Goal: Task Accomplishment & Management: Use online tool/utility

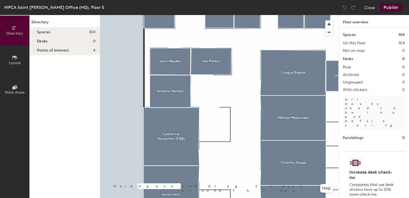
click at [17, 64] on span "Layout" at bounding box center [15, 63] width 12 height 5
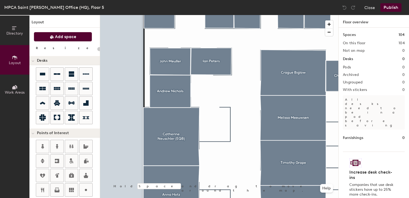
click at [60, 37] on span "Add space" at bounding box center [65, 36] width 21 height 5
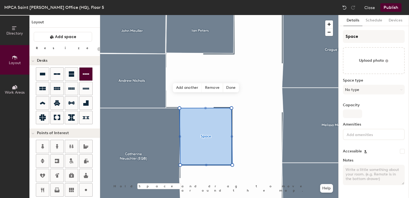
type input "20"
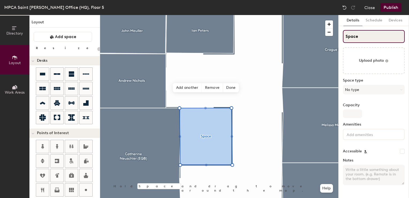
drag, startPoint x: 362, startPoint y: 36, endPoint x: 334, endPoint y: 35, distance: 28.2
click at [334, 35] on div "Directory Layout Work Areas Layout Add space Resize Desks Points of Interest Fu…" at bounding box center [204, 106] width 409 height 183
type input "A"
type input "20"
type input "Alana"
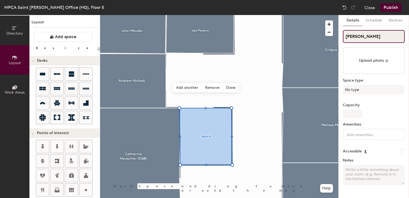
type input "20"
type input "Alana"
type input "20"
type input "Alana C"
type input "20"
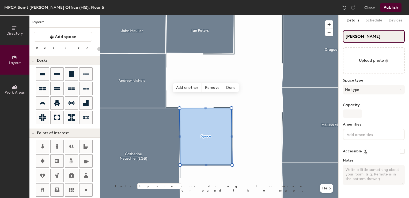
type input "Alana Cr"
type input "20"
type input "Alana Cra"
type input "20"
type input "Alana Craw"
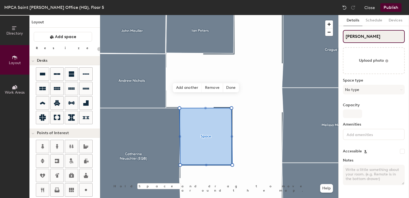
type input "20"
type input "Alana Crawf"
type input "20"
type input "Alana Crawfor"
type input "20"
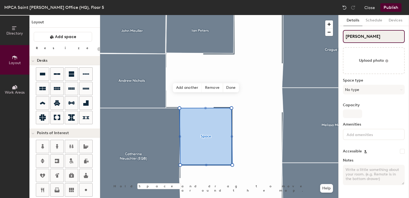
type input "Alana Crawford"
type input "20"
type input "Alana Crawford"
click at [230, 89] on span "Done" at bounding box center [231, 87] width 16 height 9
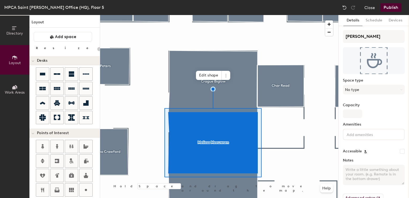
type input "20"
click at [286, 35] on div "Directory Layout Work Areas Layout Add space Resize Desks Points of Interest Fu…" at bounding box center [204, 106] width 409 height 183
type input "And"
type input "20"
type input "Andr"
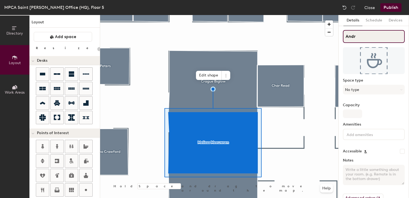
type input "20"
type input "Andri"
type input "20"
type input "Andri"
type input "20"
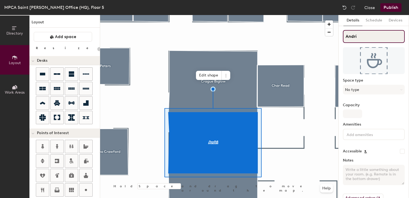
type input "Andri D"
type input "20"
type input "Andri Da"
type input "20"
type input "Andri Dah"
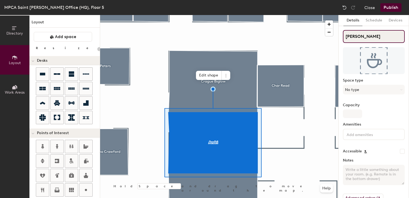
type input "20"
type input "Andri Dahl"
type input "20"
type input "Andri Dahlm"
type input "20"
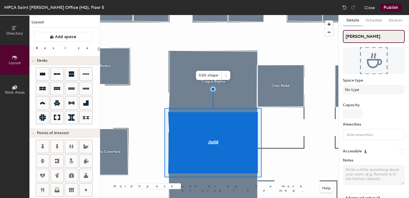
type input "Andri Dahlme"
type input "20"
type input "Andri Dahlmei"
type input "20"
type input "Andri Dahlmeie"
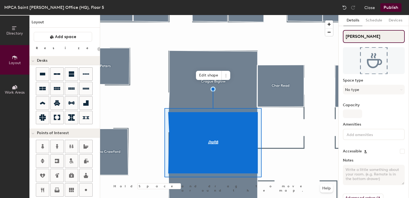
type input "20"
type input "Andri Dahlmeier"
type input "20"
type input "Andri Dahlmeier"
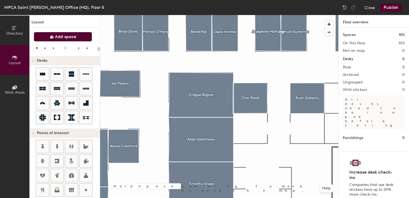
click at [73, 38] on span "Add space" at bounding box center [65, 36] width 21 height 5
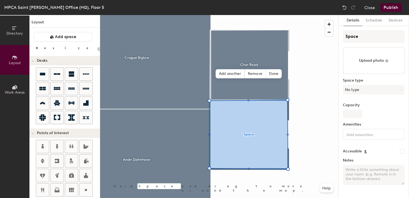
type input "20"
drag, startPoint x: 372, startPoint y: 42, endPoint x: 331, endPoint y: 35, distance: 41.4
click at [331, 35] on div "Directory Layout Work Areas Layout Add space Resize Desks Points of Interest Fu…" at bounding box center [204, 106] width 409 height 183
type input "M"
type input "20"
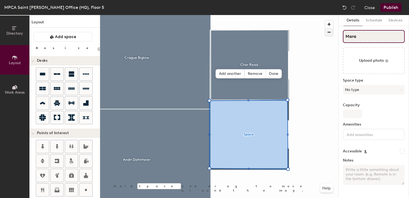
type input "Mara"
type input "20"
type input "Mara J"
type input "20"
type input "Mara Jad"
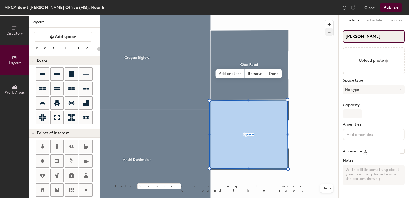
type input "20"
type input "Mara Jade"
type input "20"
type input "Mara Jade"
click at [276, 76] on span "Done" at bounding box center [274, 73] width 16 height 9
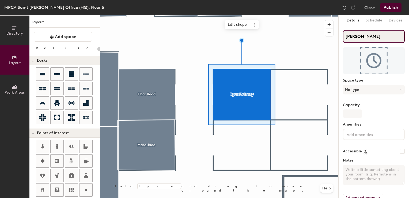
type input "20"
click at [300, 39] on div "Directory Layout Work Areas Layout Add space Resize Desks Points of Interest Fu…" at bounding box center [204, 106] width 409 height 183
type input "D"
type input "20"
type input "Dan"
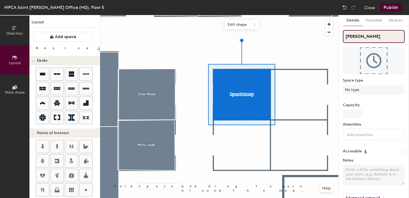
type input "20"
type input "Dan"
type input "20"
type input "Dan H"
type input "20"
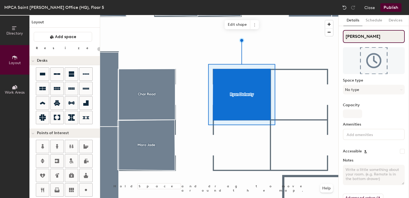
type input "Dan He"
type input "20"
type input "Dan Heg"
type input "20"
type input "Dan Hegre"
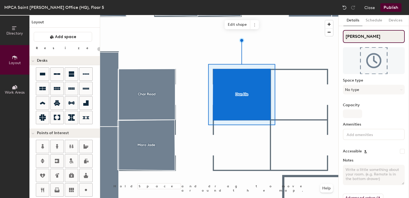
type input "20"
type input "Dan Hegren"
type input "20"
type input "Dan Hegrene"
type input "20"
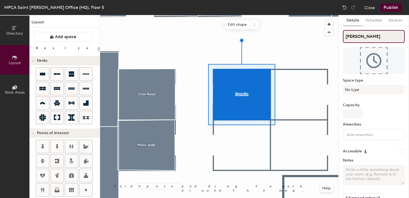
type input "Dan Hegrenes"
type input "20"
type input "Dan Hegrene"
type input "20"
type input "Dan Heg"
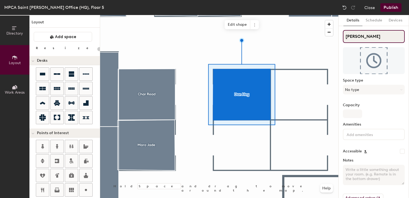
type input "20"
type input "Dan Hegr"
type input "20"
type input "Dan Hegre"
type input "20"
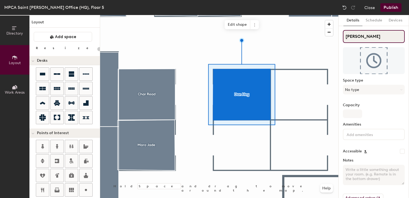
type input "Dan Hegren"
type input "20"
type input "Dan Hegrene"
type input "20"
type input "Dan Hegrenes"
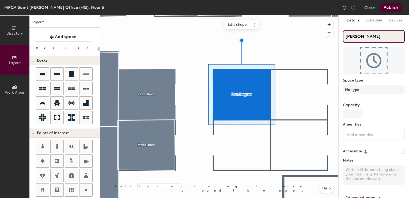
type input "20"
type input "Dan Hegrenes"
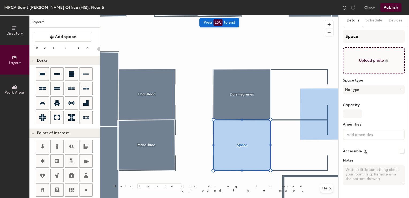
type input "20"
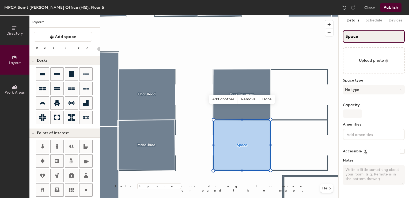
click at [304, 38] on div "Directory Layout Work Areas Layout Add space Resize Desks Points of Interest Fu…" at bounding box center [204, 106] width 409 height 183
type input "A"
type input "20"
type input "Ar"
type input "20"
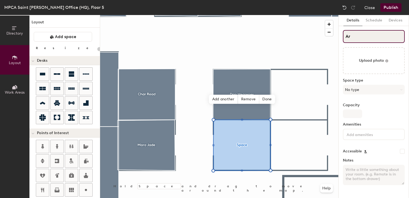
type input "Ari"
type input "20"
type input "Arie"
type input "20"
type input "Ari"
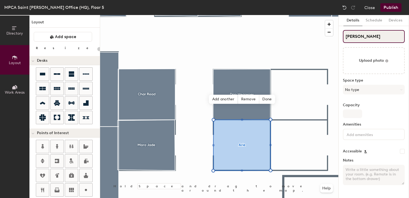
type input "20"
type input "Arit"
type input "20"
type input "Ari"
type input "20"
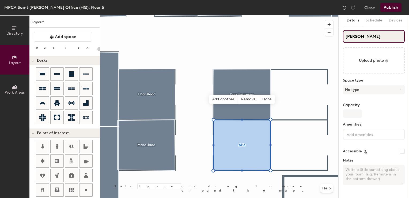
type input "Ar"
type input "20"
type input "Art"
type input "20"
type input "Artie"
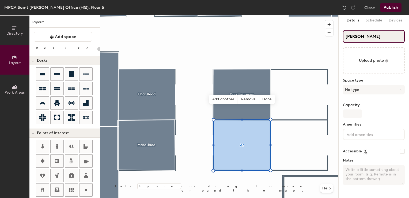
type input "20"
type input "Artie D"
type input "20"
type input "Artie Dw"
type input "20"
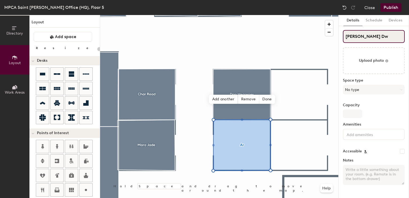
type input "Artie Dwo"
type input "20"
type input "Artie Dwor"
type input "20"
type input "Artie Dwora"
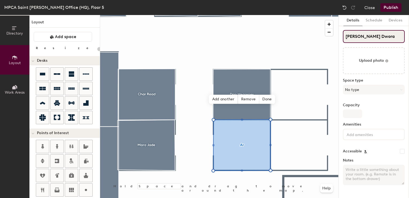
type input "20"
type input "Artie Dworak"
type input "20"
type input "Artie Dworak"
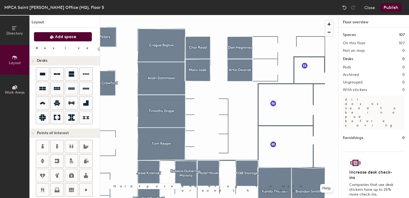
click at [67, 38] on span "Add space" at bounding box center [65, 36] width 21 height 5
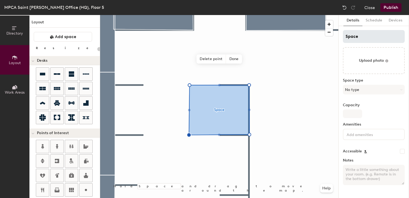
type input "20"
drag, startPoint x: 360, startPoint y: 35, endPoint x: 326, endPoint y: 32, distance: 34.4
click at [328, 32] on div "Directory Layout Work Areas Layout Add space Resize Desks Points of Interest Fu…" at bounding box center [204, 106] width 409 height 183
type input "E"
type input "20"
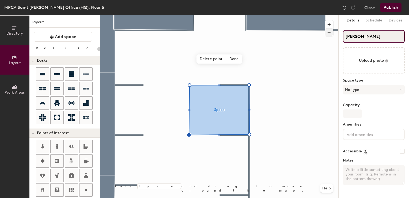
type input "Ethan"
type input "20"
type input "Ethan"
type input "20"
type input "Ethan K"
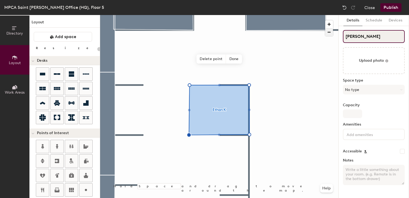
type input "20"
type input "Ethan Ki"
type input "20"
type input "Ethan Kis"
type input "20"
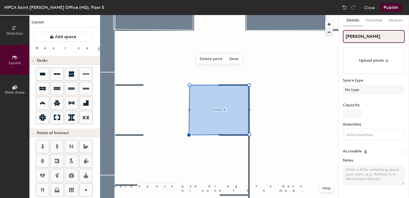
type input "Ethan Kist"
type input "20"
type input "Ethan Kist"
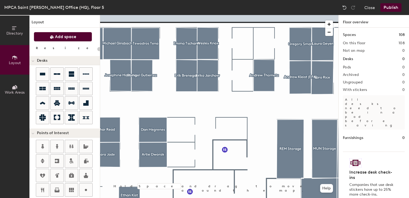
click at [74, 39] on button "Add space" at bounding box center [63, 37] width 58 height 10
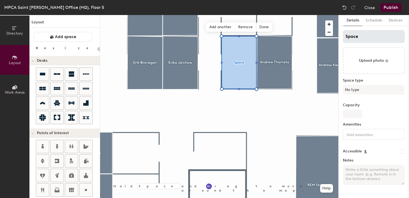
type input "20"
click at [319, 37] on div "Directory Layout Work Areas Layout Add space Resize Desks Points of Interest Fu…" at bounding box center [204, 106] width 409 height 183
type input "F"
type input "20"
type input "Fe"
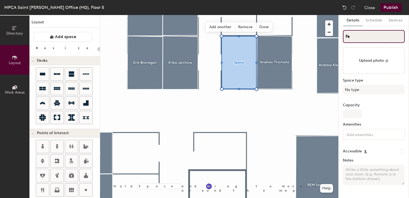
type input "20"
type input "Feli"
type input "20"
type input "Felix"
type input "20"
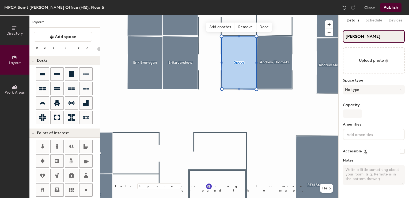
type input "Felix"
type input "20"
type input "Felix R"
type input "20"
type input "Felix Ro"
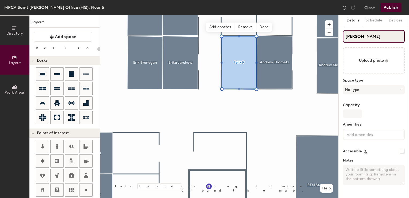
type input "20"
type input "Felix Ron"
type input "20"
type input "Felix Ronk"
type input "20"
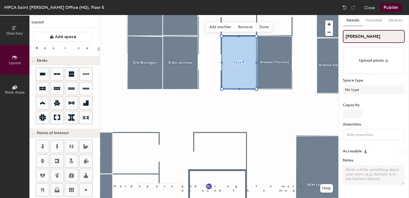
type input "Felix Ronka"
type input "20"
type input "Felix Ronkai"
type input "20"
type input "Felix Ronkain"
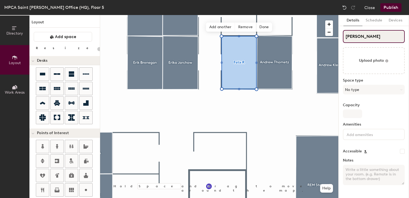
type input "20"
type input "Felix Ronkainen"
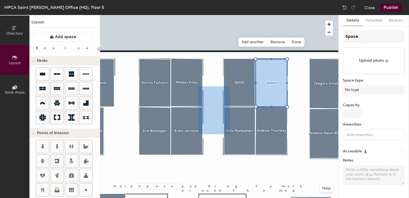
type input "20"
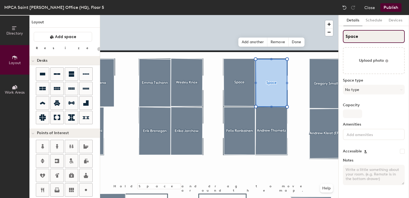
click at [327, 36] on div "Directory Layout Work Areas Layout Add space Resize Desks Points of Interest Fu…" at bounding box center [204, 106] width 409 height 183
type input "Y"
type input "20"
type input "Yo"
type input "20"
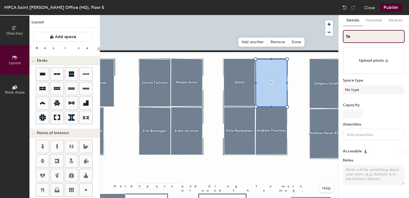
type input "Yod"
type input "20"
type input "Yodi"
type input "20"
type input "Yodit"
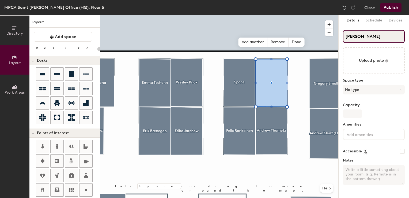
type input "20"
type input "Yodit S"
type input "20"
type input "Yodit Sh"
type input "20"
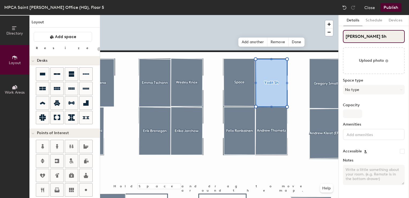
type input "Yodit She"
type input "20"
type input "Yodit Shei"
type input "20"
type input "Yodit Sheid"
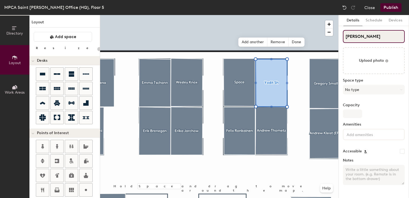
type input "20"
type input "Yodit Sheido"
type input "20"
type input "Yodit Sheido"
click at [294, 42] on span "Done" at bounding box center [297, 42] width 16 height 9
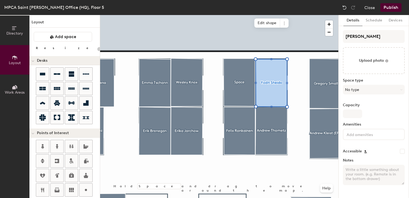
click at [237, 15] on div at bounding box center [219, 15] width 238 height 0
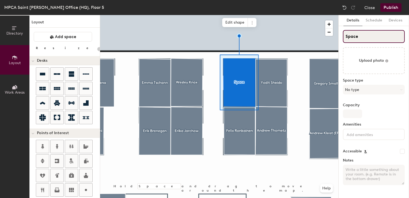
type input "20"
click at [357, 35] on input "Space" at bounding box center [374, 36] width 62 height 13
type input "F"
type input "20"
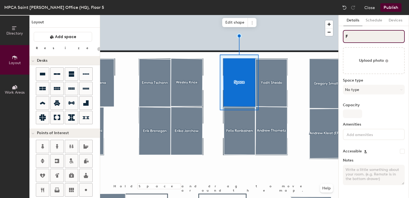
type input "Fe"
type input "20"
type input "Fel"
type input "20"
type input "Feli"
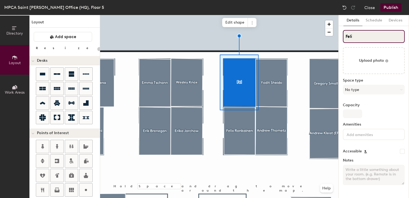
type input "20"
type input "Felic"
type input "20"
type input "Felici"
type input "20"
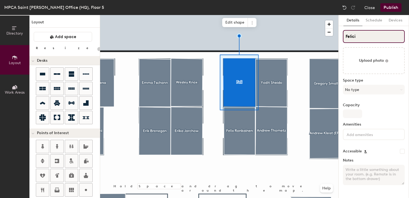
type input "Felicia"
type input "20"
type input "Felicia"
type input "20"
type input "Felicia L"
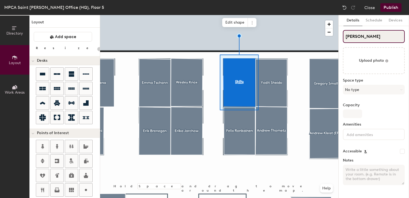
type input "20"
type input "Felicia La"
type input "20"
type input "Felicia Lab"
type input "20"
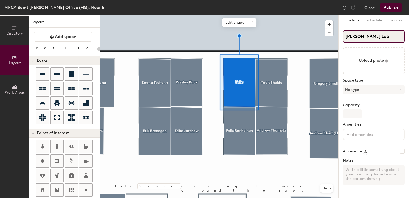
type input "Felicia Labu"
type input "20"
type input "Felicia Labuz"
type input "20"
type input "Felicia Labuz"
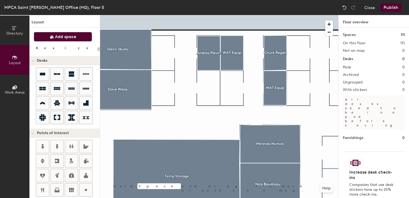
click at [59, 38] on span "Add space" at bounding box center [65, 36] width 21 height 5
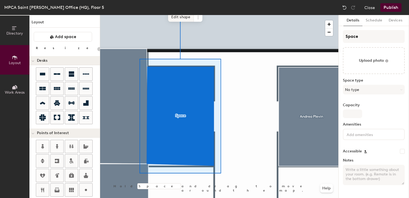
click at [188, 17] on span "Edit shape" at bounding box center [181, 17] width 26 height 9
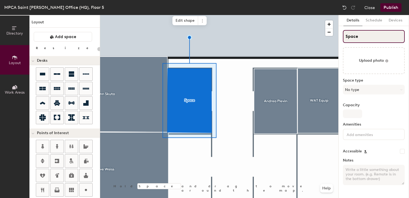
type input "20"
click at [329, 40] on div "Directory Layout Work Areas Layout Add space Resize Desks Points of Interest Fu…" at bounding box center [204, 106] width 409 height 183
type input "S"
type input "20"
type input "Sean"
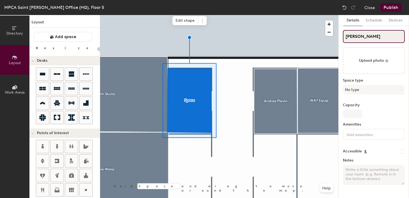
type input "20"
type input "Sean M"
type input "20"
type input "Sean Mo"
type input "20"
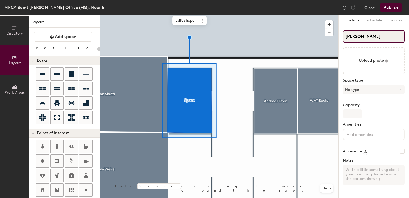
type input "Sean Mor"
type input "20"
type input "Sean Morr"
type input "20"
type input "[PERSON_NAME]"
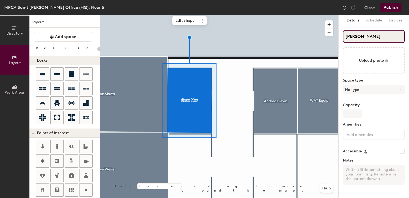
type input "20"
type input "[PERSON_NAME]"
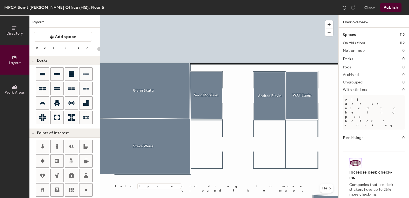
click at [295, 15] on div at bounding box center [219, 15] width 238 height 0
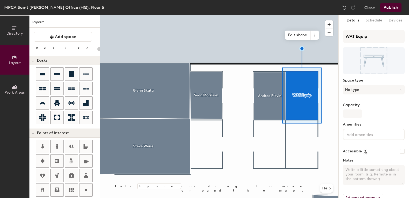
type input "20"
drag, startPoint x: 376, startPoint y: 35, endPoint x: 309, endPoint y: 36, distance: 67.5
click at [309, 36] on div "Directory Layout Work Areas Layout Add space Resize Desks Points of Interest Fu…" at bounding box center [204, 106] width 409 height 183
type input "S"
type input "20"
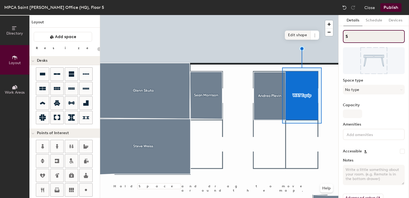
type input "Sa"
type input "20"
type input "Sag"
type input "20"
type input "Sago"
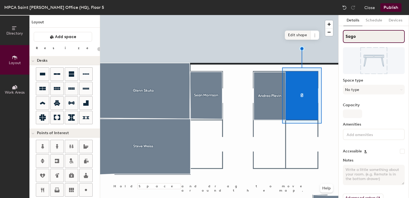
type input "20"
type input "Sagor"
type input "20"
type input "Sagor B"
type input "20"
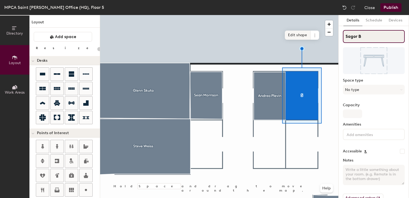
type input "Sagor Bi"
type input "20"
type input "Sagor Bis"
type input "20"
type input "Sagor Bisw"
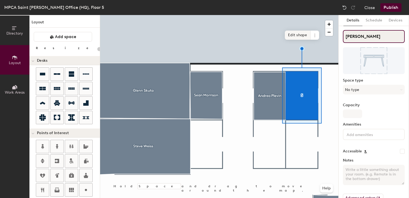
type input "20"
type input "Sagor Biswa"
type input "20"
type input "[PERSON_NAME]"
type input "20"
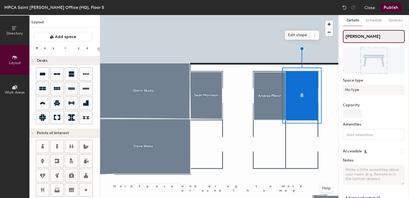
type input "[PERSON_NAME]"
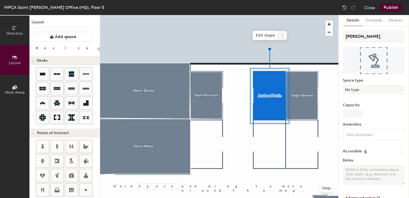
type input "20"
click at [285, 34] on icon at bounding box center [283, 35] width 4 height 4
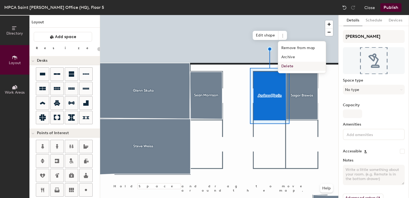
click at [281, 67] on span "Delete" at bounding box center [302, 66] width 48 height 9
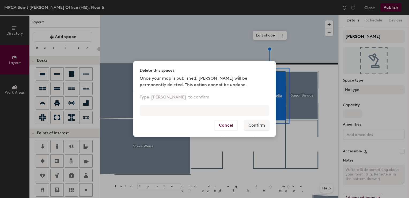
click at [201, 104] on div "Type Andrea Plevin to confirm" at bounding box center [204, 107] width 143 height 26
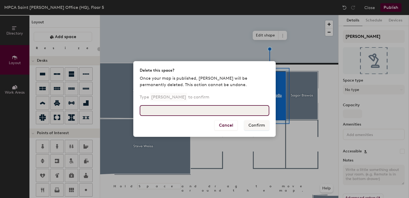
click at [201, 110] on input at bounding box center [205, 110] width 130 height 11
type input "Andrea Plevin"
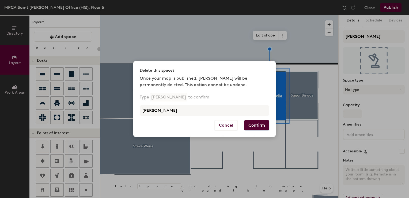
click at [253, 126] on button "Confirm" at bounding box center [256, 125] width 25 height 10
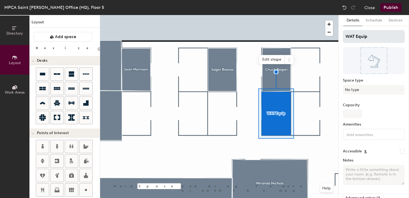
type input "20"
click at [292, 61] on icon at bounding box center [289, 60] width 4 height 4
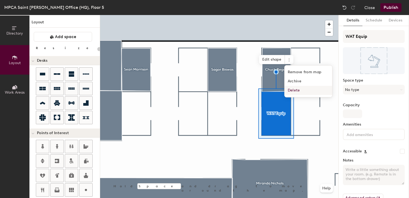
click at [296, 89] on span "Delete" at bounding box center [309, 90] width 48 height 9
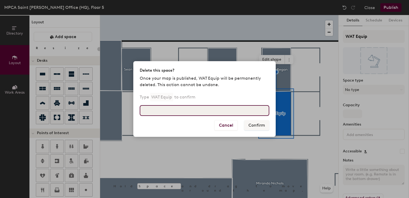
click at [218, 109] on input at bounding box center [205, 110] width 130 height 11
type input "WAT Equip"
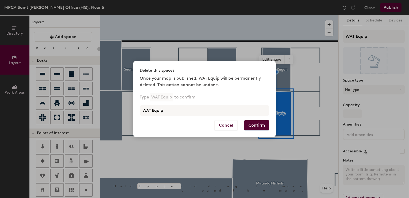
click at [258, 124] on button "Confirm" at bounding box center [256, 125] width 25 height 10
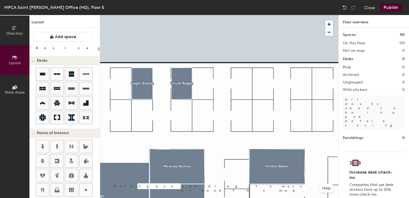
click at [238, 15] on div at bounding box center [219, 15] width 238 height 0
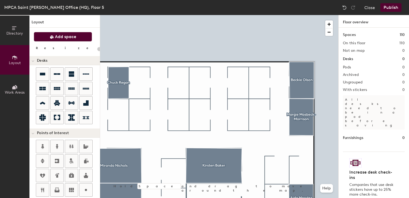
click at [65, 40] on button "Add space" at bounding box center [63, 37] width 58 height 10
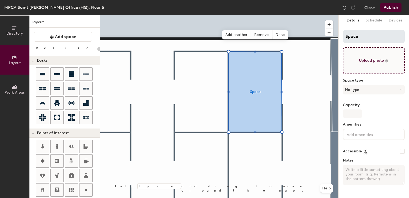
type input "20"
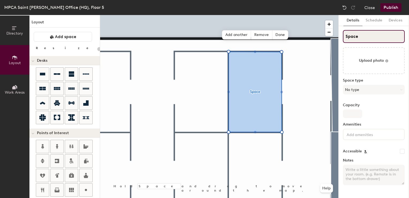
click at [316, 39] on div "Directory Layout Work Areas Layout Add space Resize Desks Points of Interest Fu…" at bounding box center [204, 106] width 409 height 183
type input "J"
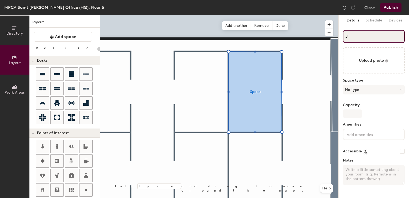
type input "20"
type input "Ja"
type input "20"
type input "Jac"
type input "20"
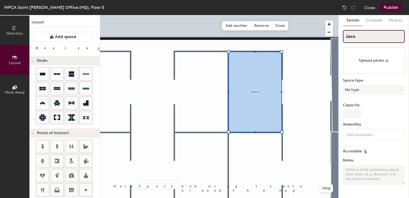
type input "Jacob"
type input "20"
type input "Jacobe"
type input "20"
type input "Jacobe T"
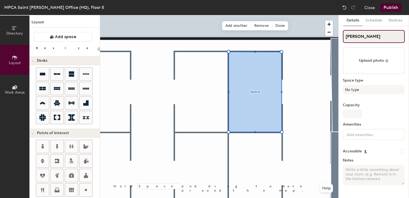
type input "20"
type input "Jacobe Ti"
type input "20"
type input "Jacobe Tim"
type input "20"
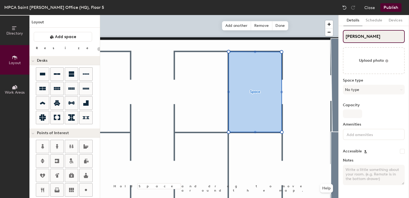
type input "Jacobe Timl"
type input "20"
type input "Jacobe Timle"
type input "20"
type input "[PERSON_NAME]"
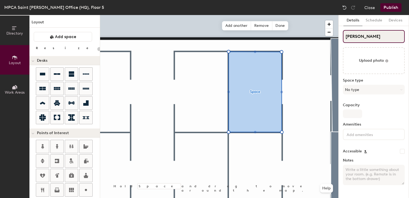
type input "20"
type input "[PERSON_NAME]"
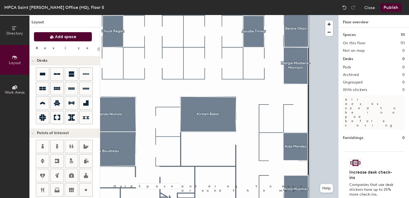
click at [49, 39] on button "Add space" at bounding box center [63, 37] width 58 height 10
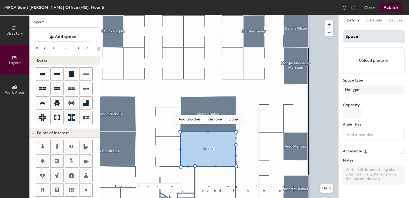
type input "20"
click at [331, 37] on div "Directory Layout Work Areas Layout Add space Resize Desks Points of Interest Fu…" at bounding box center [204, 106] width 409 height 183
type input "B"
type input "20"
type input "Bre"
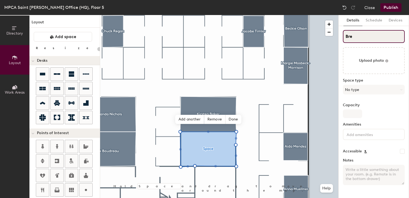
type input "20"
type input "Bren"
type input "20"
type input "Brent"
type input "20"
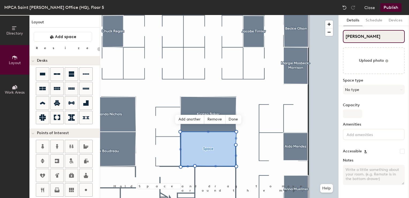
type input "Brent R"
type input "20"
type input "Brent Ro"
type input "20"
type input "Brent Roh"
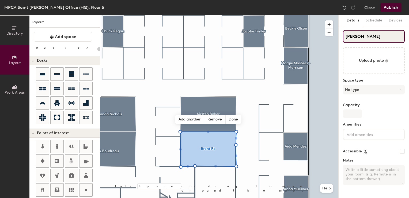
type input "20"
type input "Brent Rohn"
type input "20"
type input "[PERSON_NAME]"
type input "20"
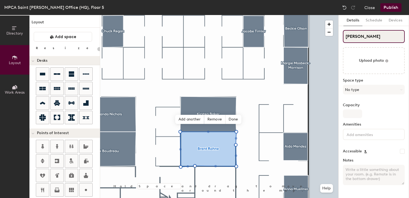
type input "[PERSON_NAME]"
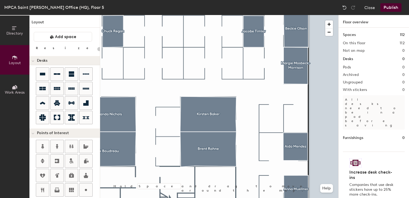
click at [294, 15] on div at bounding box center [219, 15] width 238 height 0
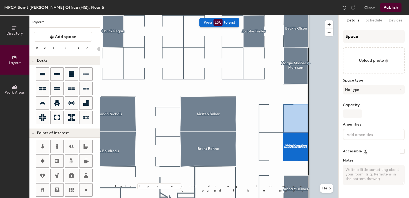
type input "20"
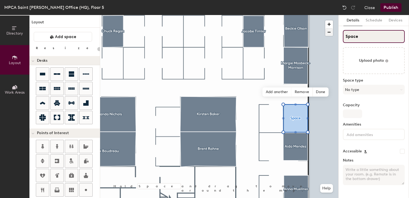
click at [320, 32] on div "Directory Layout Work Areas Layout Add space Resize Desks Points of Interest Fu…" at bounding box center [204, 106] width 409 height 183
type input "H"
type input "20"
type input "Hon"
type input "20"
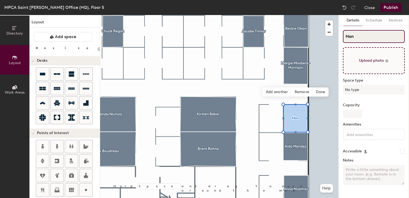
type input "Hong"
type input "20"
type input "Hongmi"
type input "20"
type input "Hongmin"
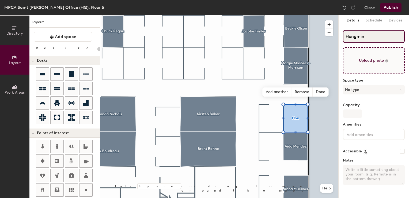
type input "20"
type input "Hongming"
type input "20"
type input "Hongming J"
type input "20"
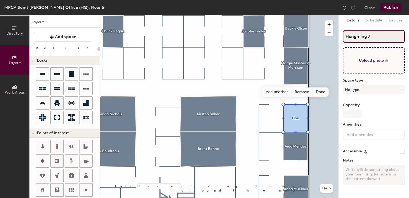
type input "Hongming Ji"
type input "20"
type input "Hongming Jian"
type input "20"
type input "[PERSON_NAME]"
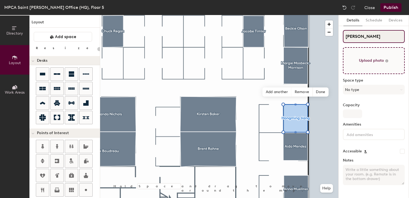
type input "20"
type input "[PERSON_NAME]"
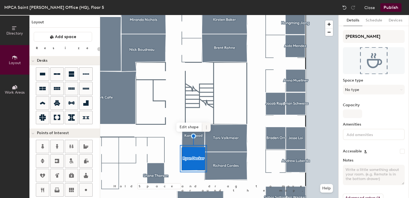
click at [206, 127] on icon at bounding box center [206, 127] width 4 height 4
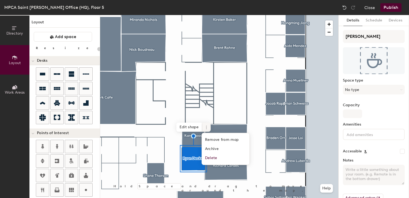
type input "20"
click at [213, 158] on span "Delete" at bounding box center [226, 157] width 48 height 9
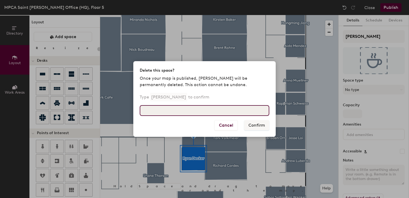
click at [203, 111] on input at bounding box center [205, 110] width 130 height 11
type input "Ryan Decker"
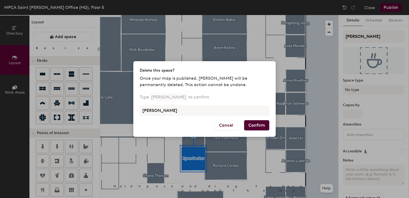
click at [257, 126] on button "Confirm" at bounding box center [256, 125] width 25 height 10
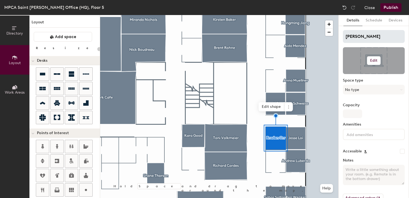
type input "20"
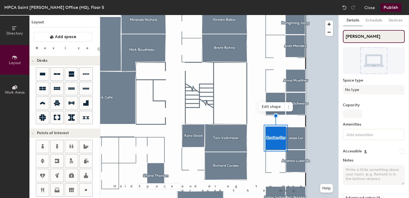
drag, startPoint x: 376, startPoint y: 38, endPoint x: 341, endPoint y: 38, distance: 34.6
click at [341, 38] on div "Details Schedule Devices Braden Orr Space type No type Capacity Amenities Acces…" at bounding box center [374, 106] width 70 height 183
type input "D"
type input "20"
type input "Der"
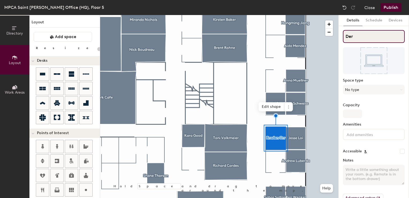
type input "20"
type input "Derek"
type input "20"
type input "Derek"
type input "20"
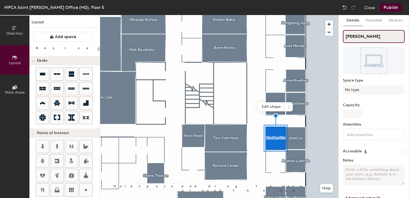
type input "Derek N"
type input "20"
type input "Derek Nel"
type input "20"
type input "[PERSON_NAME]"
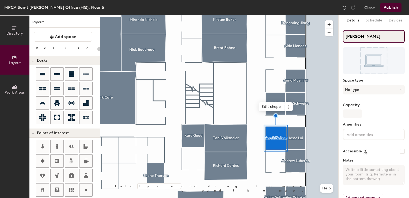
type input "20"
type input "[PERSON_NAME]"
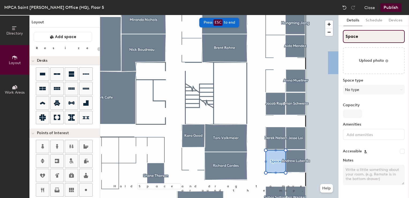
type input "20"
drag, startPoint x: 370, startPoint y: 35, endPoint x: 335, endPoint y: 35, distance: 34.8
click at [335, 35] on div "Directory Layout Work Areas Layout Add space Resize Desks Points of Interest Fu…" at bounding box center [204, 106] width 409 height 183
type input "A"
type input "20"
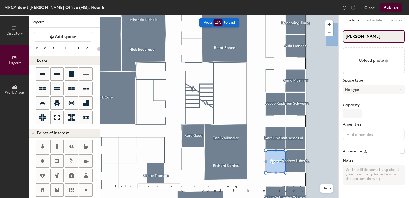
type input "Andrea"
type input "20"
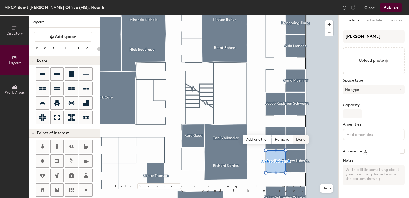
type input "[PERSON_NAME]"
click at [297, 139] on span "Done" at bounding box center [301, 139] width 16 height 9
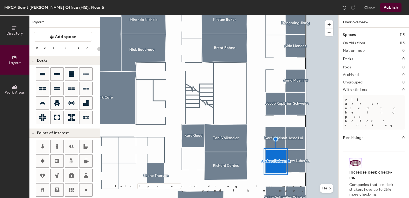
type input "20"
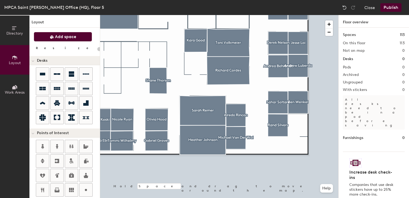
click at [56, 38] on span "Add space" at bounding box center [65, 36] width 21 height 5
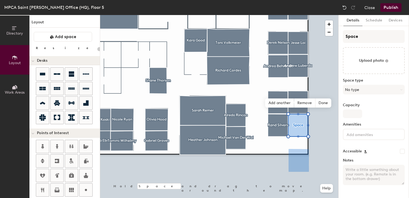
type input "20"
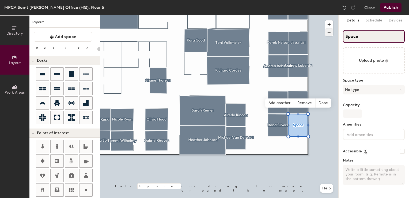
drag, startPoint x: 368, startPoint y: 37, endPoint x: 332, endPoint y: 35, distance: 35.7
click at [332, 34] on div "Directory Layout Work Areas Layout Add space Resize Desks Points of Interest Fu…" at bounding box center [204, 106] width 409 height 183
type input "A"
type input "20"
type input "Al"
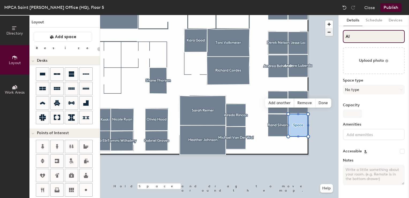
type input "20"
type input "Alf"
type input "20"
type input "Alfre"
type input "20"
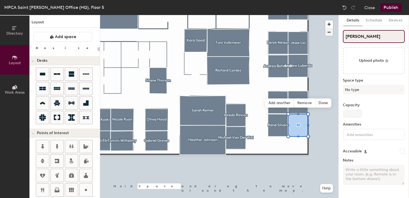
type input "Alfred"
type input "20"
type input "Alfredo"
type input "20"
type input "Alfredo"
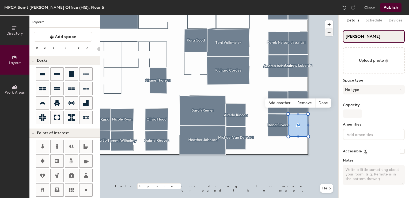
type input "20"
type input "Alfredo R"
type input "20"
type input "Alfredo Rin"
type input "20"
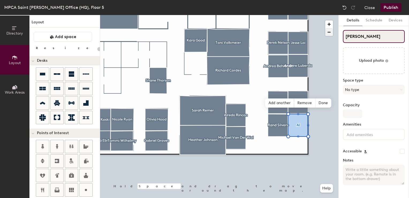
type input "Alfredo Rincon"
type input "20"
type input "Alfredo Rincon"
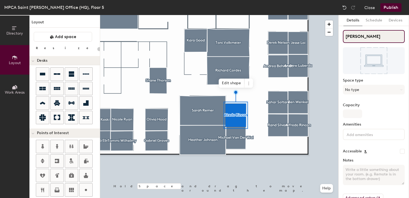
type input "20"
drag, startPoint x: 375, startPoint y: 36, endPoint x: 342, endPoint y: 37, distance: 33.2
click at [342, 37] on div "Details Schedule Devices Alredo Rincon Space type No type Capacity Amenities Ac…" at bounding box center [374, 106] width 70 height 183
type input "T"
type input "20"
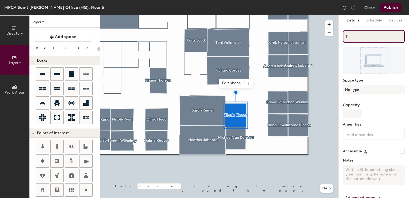
type input "Ta"
type input "20"
type input "Tar"
type input "20"
type input "Tari"
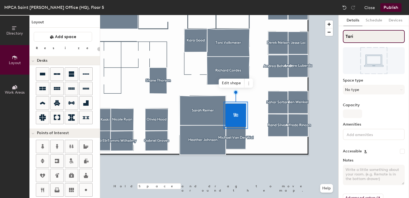
type input "20"
type input "Tarik"
type input "20"
type input "Tarik H"
type input "20"
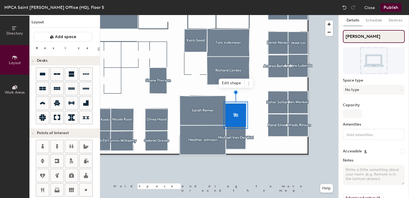
type input "Tarik Han"
type input "20"
type input "Tarik Hana"
type input "20"
type input "Tarik Hanaf"
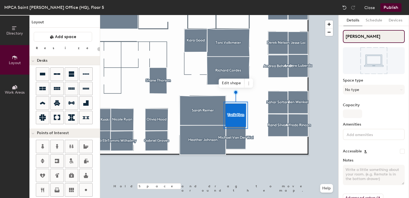
type input "20"
type input "Tarik Hanafy"
type input "20"
type input "Tarik Hanafy"
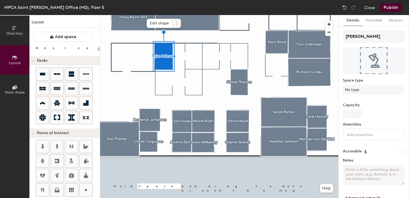
click at [177, 25] on span at bounding box center [177, 23] width 9 height 9
type input "20"
click at [190, 56] on span "Delete" at bounding box center [196, 54] width 48 height 9
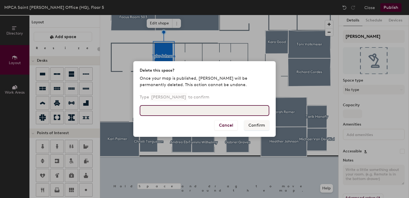
click at [206, 111] on input at bounding box center [205, 110] width 130 height 11
type input "Tyler Johnson"
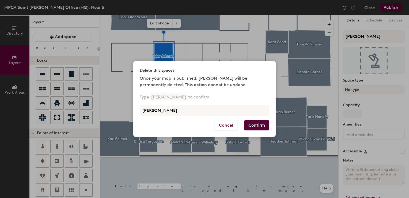
click at [264, 124] on button "Confirm" at bounding box center [256, 125] width 25 height 10
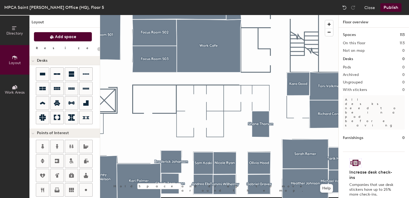
click at [70, 38] on span "Add space" at bounding box center [65, 36] width 21 height 5
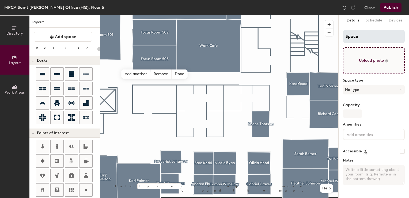
type input "20"
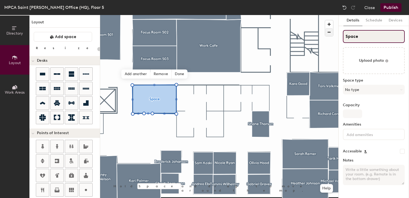
click at [325, 35] on div "Directory Layout Work Areas Layout Add space Resize Desks Points of Interest Fu…" at bounding box center [204, 106] width 409 height 183
type input "A"
type input "20"
type input "And"
type input "20"
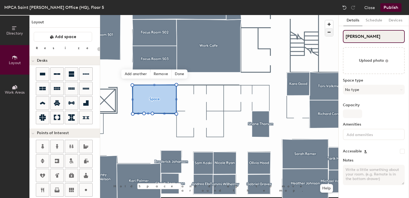
type input "Andrea"
type input "20"
type input "Andrea N"
type input "20"
type input "Andrea No"
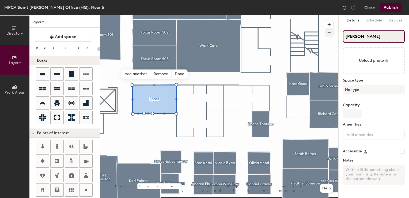
type input "20"
type input "[PERSON_NAME]"
type input "20"
type input "[PERSON_NAME]"
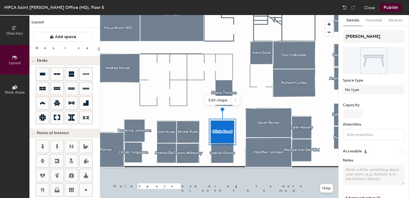
type input "20"
click at [233, 101] on span at bounding box center [235, 100] width 9 height 9
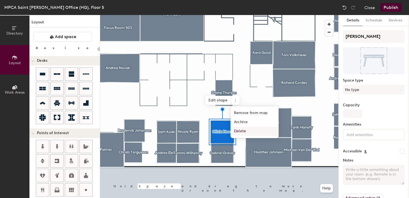
click at [236, 131] on span "Delete" at bounding box center [255, 130] width 48 height 9
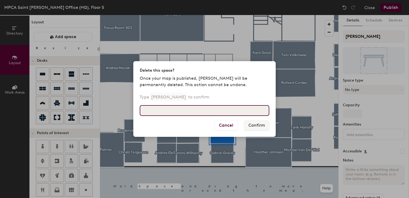
click at [206, 114] on input at bounding box center [205, 110] width 130 height 11
type input "Olivia Hood"
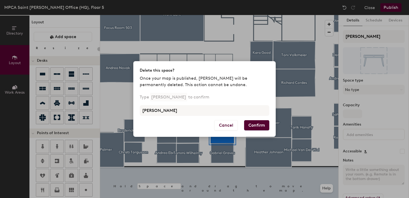
click at [260, 127] on button "Confirm" at bounding box center [256, 125] width 25 height 10
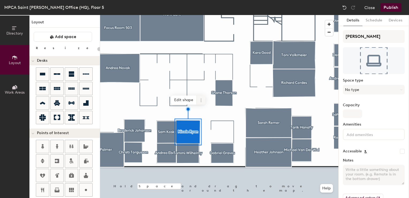
type input "20"
click at [203, 97] on span at bounding box center [201, 99] width 9 height 9
click at [207, 131] on span "Delete" at bounding box center [221, 130] width 48 height 9
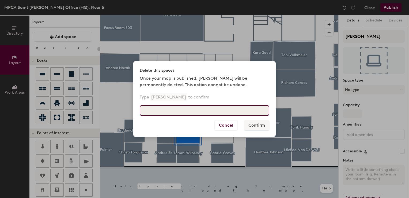
click at [194, 109] on input at bounding box center [205, 110] width 130 height 11
type input "Nicole Ryan"
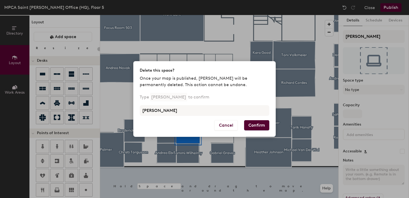
click at [250, 126] on button "Confirm" at bounding box center [256, 125] width 25 height 10
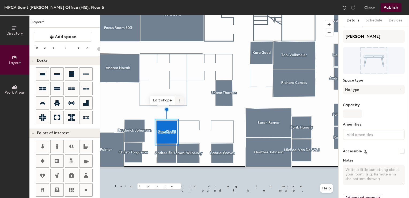
click at [179, 102] on icon at bounding box center [180, 100] width 4 height 4
type input "20"
click at [187, 131] on span "Delete" at bounding box center [199, 130] width 48 height 9
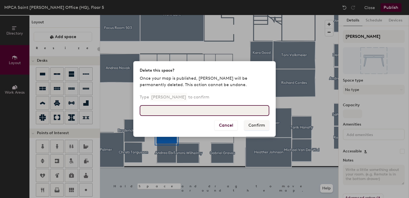
click at [193, 107] on input at bounding box center [205, 110] width 130 height 11
type input "Sam Koski"
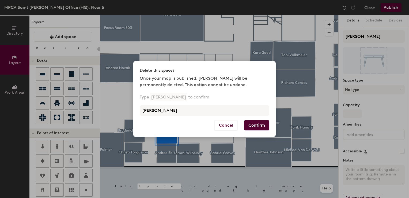
click at [256, 126] on button "Confirm" at bounding box center [256, 125] width 25 height 10
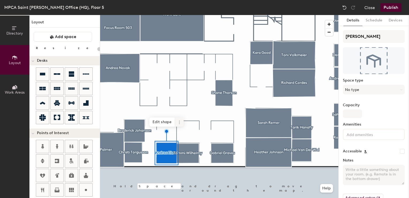
type input "20"
click at [179, 121] on icon at bounding box center [179, 122] width 4 height 4
click at [199, 154] on span "Delete" at bounding box center [199, 152] width 48 height 9
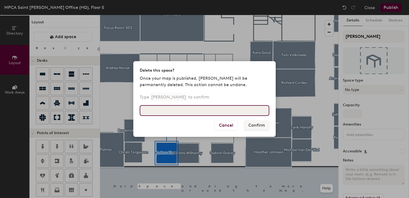
click at [192, 110] on input at bounding box center [205, 110] width 130 height 11
type input "Andrea Ebner"
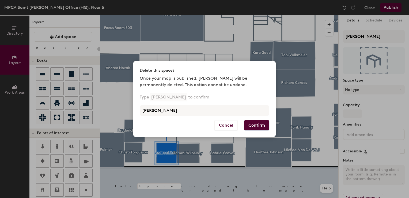
click at [261, 126] on button "Confirm" at bounding box center [256, 125] width 25 height 10
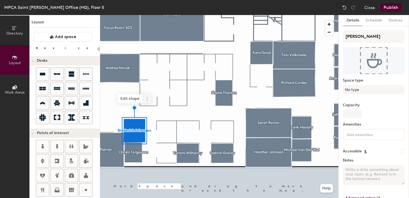
click at [149, 98] on icon at bounding box center [147, 99] width 4 height 4
type input "20"
click at [157, 130] on span "Delete" at bounding box center [167, 129] width 48 height 9
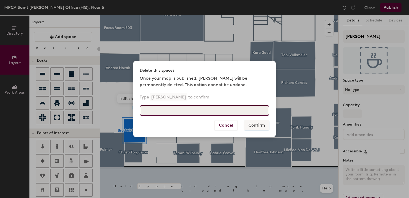
click at [157, 113] on input at bounding box center [205, 110] width 130 height 11
type input "Broderick Johanson"
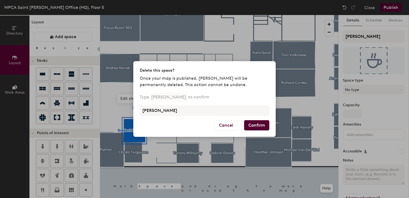
click at [257, 126] on button "Confirm" at bounding box center [256, 125] width 25 height 10
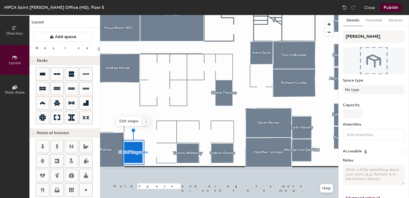
type input "20"
click at [143, 122] on span at bounding box center [146, 121] width 9 height 9
click at [151, 152] on span "Delete" at bounding box center [166, 151] width 48 height 9
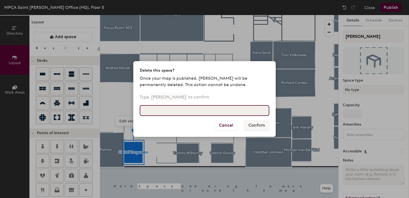
click at [168, 113] on input at bounding box center [205, 110] width 130 height 11
type input "Christi Torgusson"
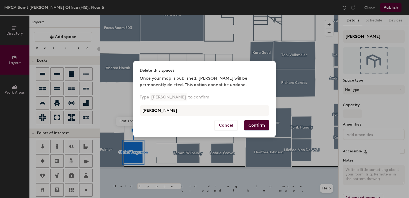
click at [252, 123] on button "Confirm" at bounding box center [256, 125] width 25 height 10
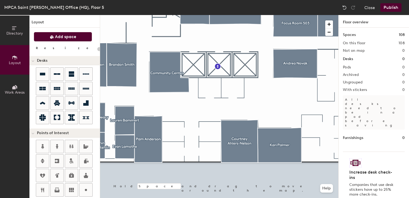
click at [64, 40] on button "Add space" at bounding box center [63, 37] width 58 height 10
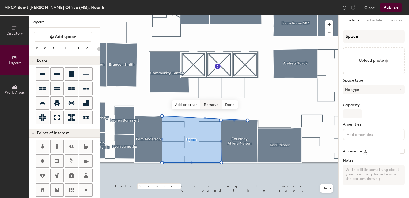
click at [214, 105] on span "Remove" at bounding box center [211, 104] width 21 height 9
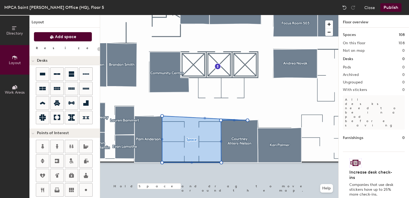
click at [56, 38] on span "Add space" at bounding box center [65, 36] width 21 height 5
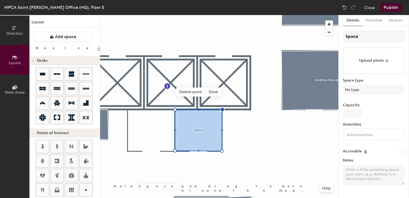
type input "20"
click at [357, 40] on input "Space" at bounding box center [374, 36] width 62 height 13
type input "B"
type input "20"
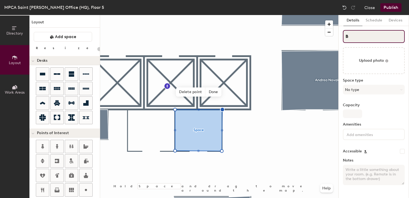
type input "BS"
type input "20"
type input "BSU"
type input "20"
type input "BSU-"
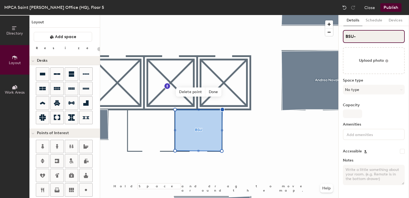
type input "20"
type input "BSU-I"
type input "20"
type input "BSU-IN"
type input "20"
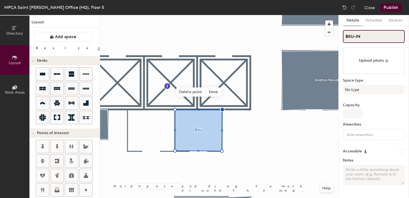
type input "BSU-IND"
type input "20"
type input "BSU-IND/"
type input "20"
type input "BSU-IND/M"
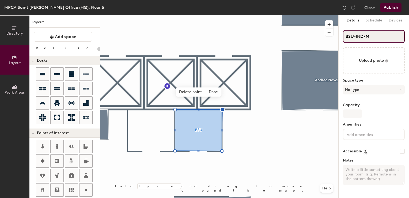
type input "20"
type input "BSU-IND/MU"
type input "20"
type input "BSU-IND/MUN"
type input "20"
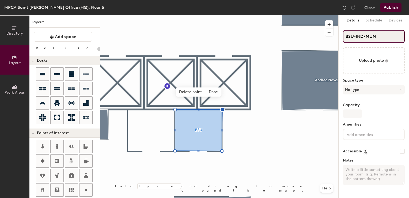
type input "BSU-IND/MUN"
type input "20"
type input "BSU-IND/MUN E"
type input "20"
type input "BSU-IND/MUN Equi"
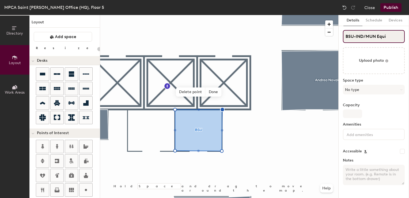
type input "20"
type input "BSU-IND/MUN Equ"
type input "20"
type input "BSU-IND/MUN E"
type input "20"
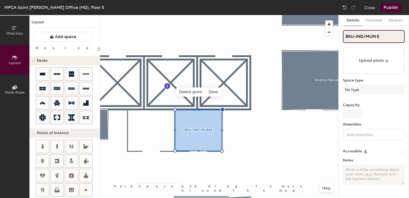
type input "BSU-IND/MUN"
type input "20"
type input "BSU-I"
type input "20"
type input "B"
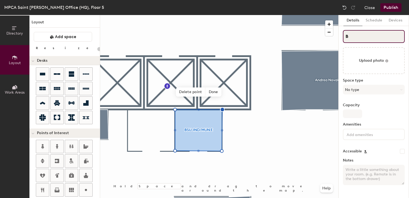
type input "20"
type input "B"
type input "20"
type input "BSU"
type input "20"
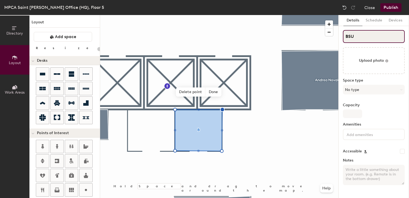
type input "BSU-"
type input "20"
type input "BSU-I"
type input "20"
type input "BSU-IN"
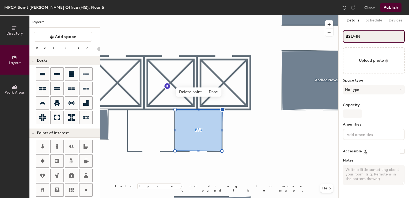
type input "20"
type input "BSU-IND"
type input "20"
type input "BSU-IND/"
type input "20"
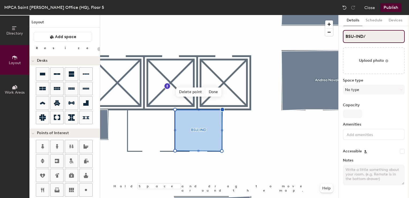
type input "BSU-IND/M"
type input "20"
type input "BSU-IND/MU"
type input "20"
type input "BSU-IND/MUN"
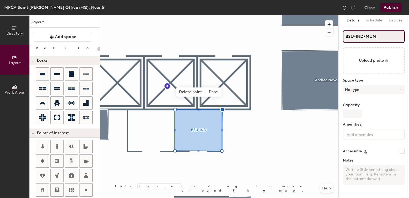
type input "20"
type input "BSU-IND/MUN"
type input "20"
type input "BSU-IND/MUN Equi"
type input "20"
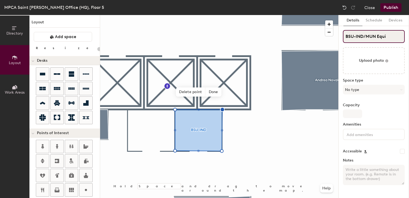
type input "BSU-IND/MUN Equip"
type input "20"
type input "BSU-IND/MUN Equip"
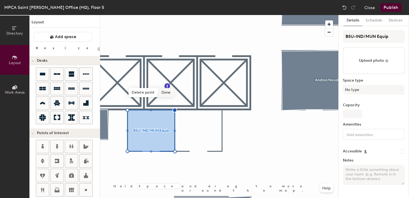
click at [163, 92] on span "Done" at bounding box center [166, 92] width 16 height 9
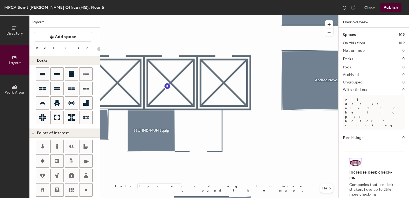
type input "20"
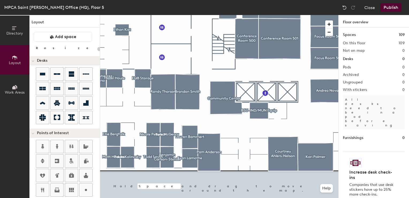
click at [165, 15] on div at bounding box center [219, 15] width 238 height 0
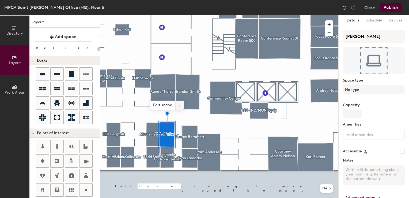
type input "20"
click at [178, 106] on icon at bounding box center [180, 105] width 4 height 4
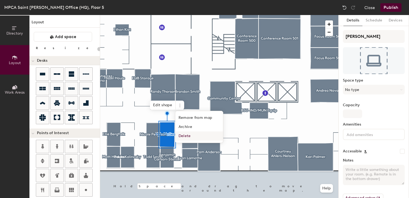
click at [189, 137] on span "Delete" at bounding box center [199, 135] width 48 height 9
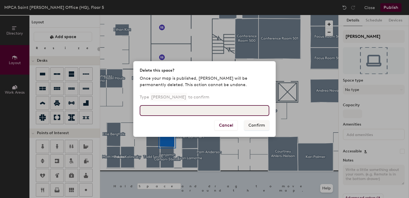
click at [175, 111] on input at bounding box center [205, 110] width 130 height 11
type input "Kyle McGeary"
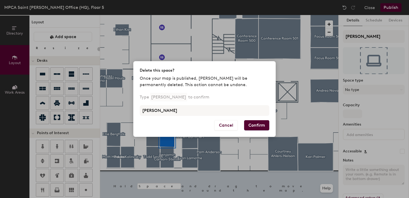
click at [254, 127] on button "Confirm" at bounding box center [256, 125] width 25 height 10
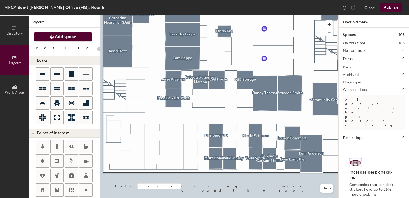
click at [66, 36] on span "Add space" at bounding box center [65, 36] width 21 height 5
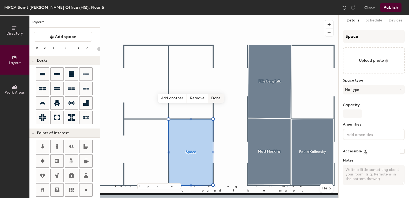
type input "20"
click at [320, 31] on div "Directory Layout Work Areas Layout Add space Resize Desks Points of Interest Fu…" at bounding box center [204, 106] width 409 height 183
type input "M"
type input "20"
type input "Mike"
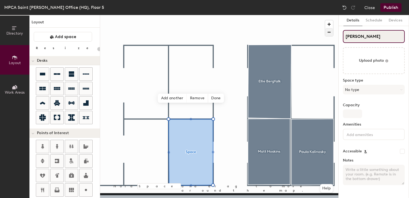
type input "20"
type input "Mike F"
type input "20"
type input "Mike Fi"
type input "20"
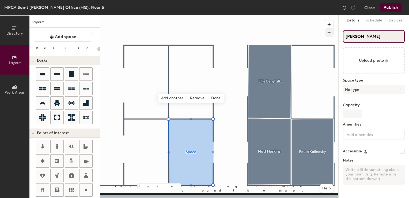
type input "Mike Fin"
type input "20"
type input "Mike Find"
type input "20"
type input "Mike Findo"
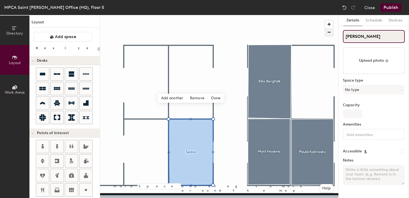
type input "20"
type input "Mike Findor"
type input "20"
type input "Mike Findorf"
type input "20"
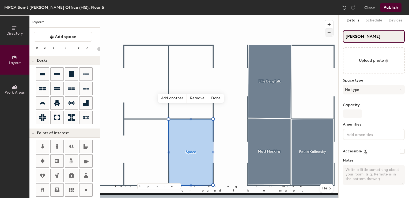
type input "[PERSON_NAME]"
type input "20"
type input "[PERSON_NAME]"
click at [219, 97] on span "Done" at bounding box center [216, 98] width 16 height 9
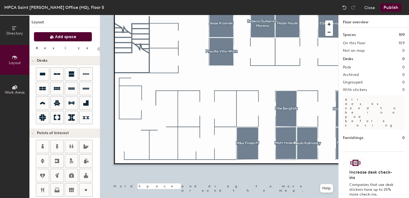
click at [65, 36] on span "Add space" at bounding box center [65, 36] width 21 height 5
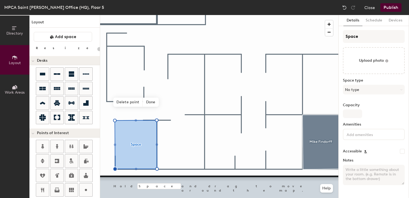
type input "20"
click at [312, 40] on div "Directory Layout Work Areas Layout Add space Resize Desks Points of Interest Fu…" at bounding box center [204, 106] width 409 height 183
type input "D"
type input "20"
type input "Dave"
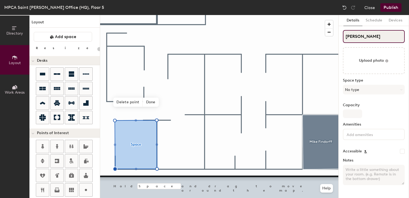
type input "20"
type input "Dave M"
type input "20"
type input "Dave Mo"
type input "20"
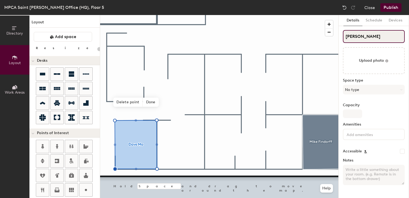
type input "Dave Moo"
type input "20"
type input "Dave Moor"
type input "20"
type input "[PERSON_NAME]"
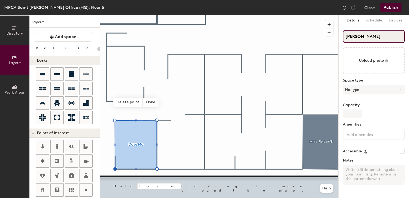
type input "20"
type input "[PERSON_NAME]"
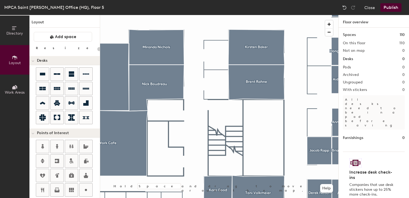
click at [389, 5] on button "Publish" at bounding box center [391, 7] width 21 height 9
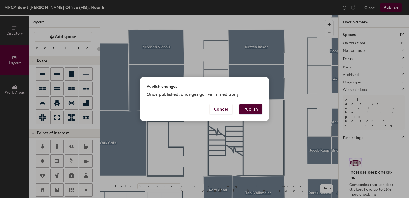
click at [255, 111] on button "Publish" at bounding box center [250, 109] width 23 height 10
type input "20"
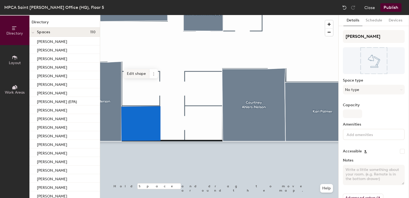
click at [132, 76] on span "Edit shape" at bounding box center [137, 73] width 26 height 9
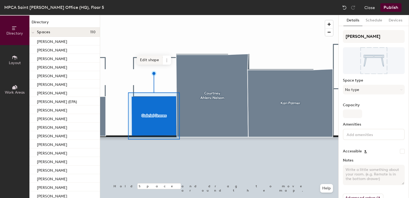
click at [146, 61] on span "Edit shape" at bounding box center [150, 59] width 26 height 9
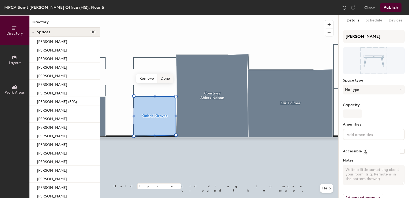
click at [161, 78] on span "Done" at bounding box center [166, 78] width 16 height 9
click at [162, 58] on span "Edit shape" at bounding box center [151, 59] width 26 height 9
click at [162, 82] on span "Done" at bounding box center [166, 78] width 16 height 9
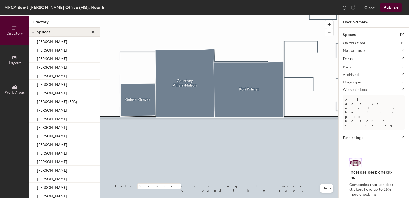
click at [387, 6] on button "Publish" at bounding box center [391, 7] width 21 height 9
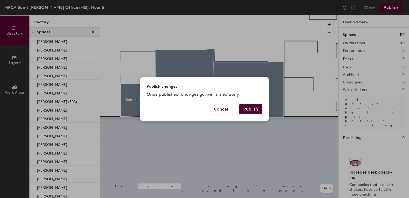
click at [251, 109] on button "Publish" at bounding box center [250, 109] width 23 height 10
